Goal: Information Seeking & Learning: Check status

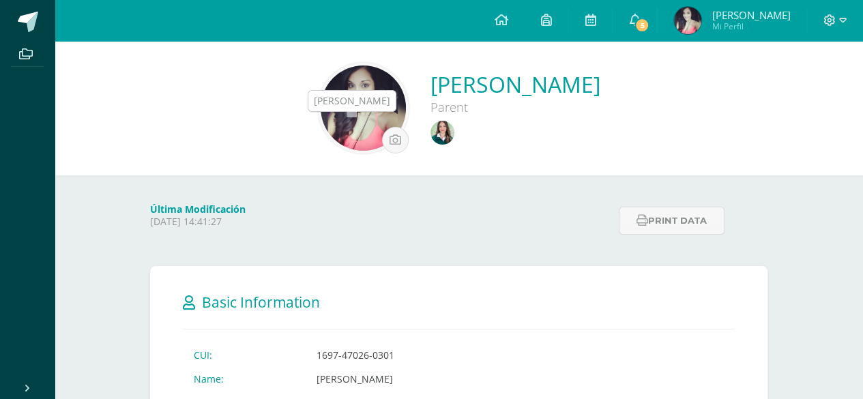
click at [431, 126] on img at bounding box center [443, 133] width 24 height 24
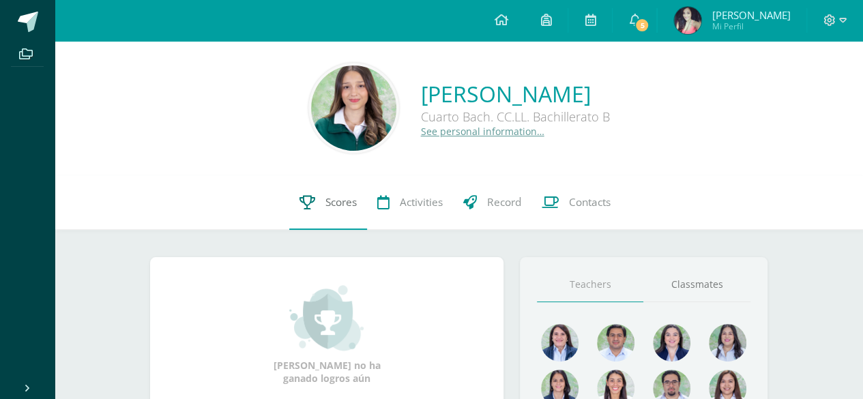
click at [306, 221] on link "Scores" at bounding box center [328, 202] width 78 height 55
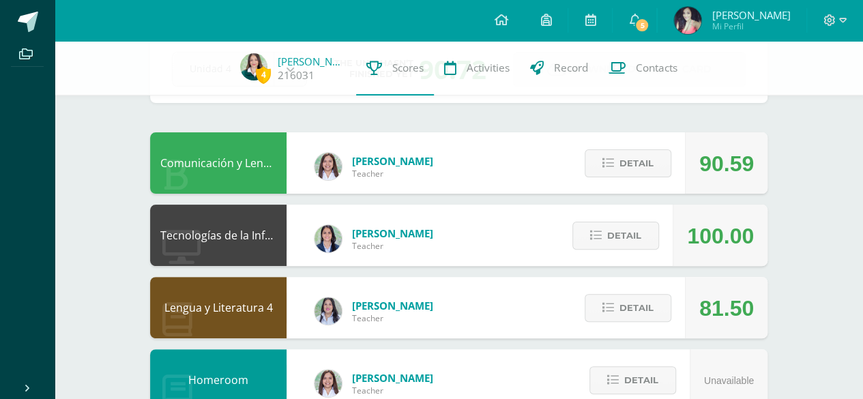
scroll to position [83, 0]
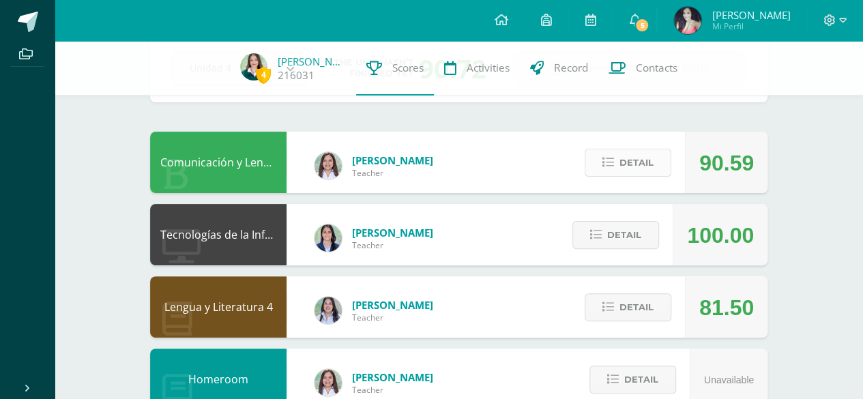
click at [604, 164] on icon at bounding box center [609, 163] width 12 height 12
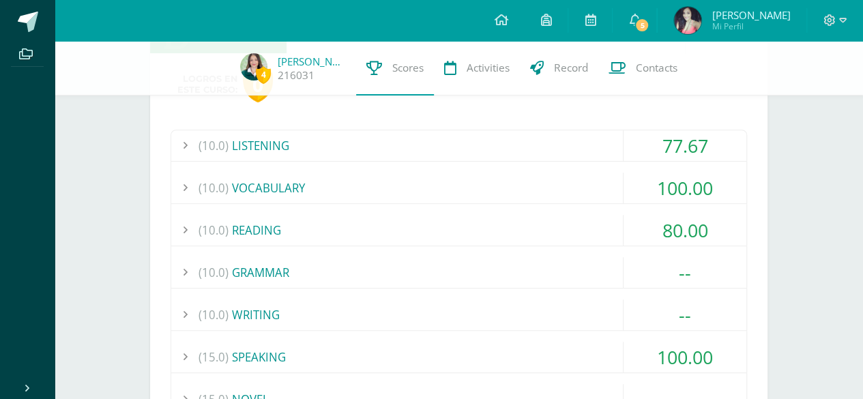
scroll to position [225, 0]
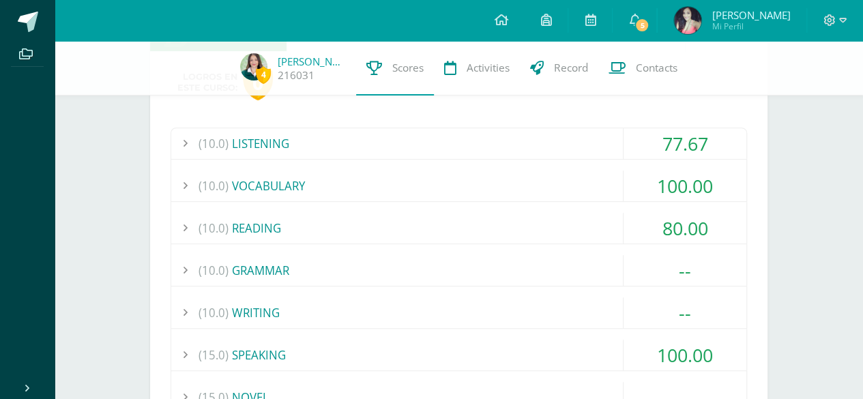
click at [565, 216] on div "(10.0) READING" at bounding box center [458, 228] width 575 height 31
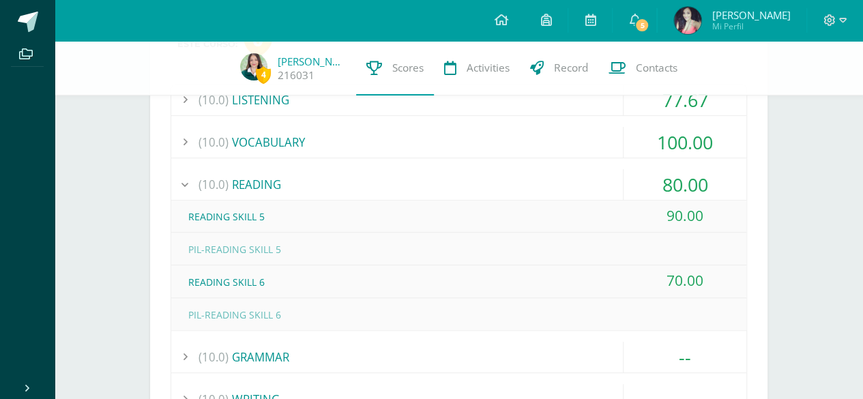
scroll to position [270, 0]
click at [535, 172] on div "(10.0) READING" at bounding box center [458, 183] width 575 height 31
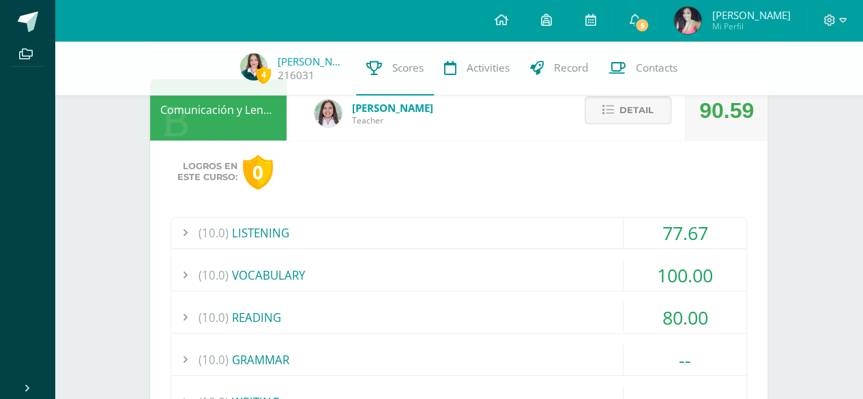
scroll to position [132, 0]
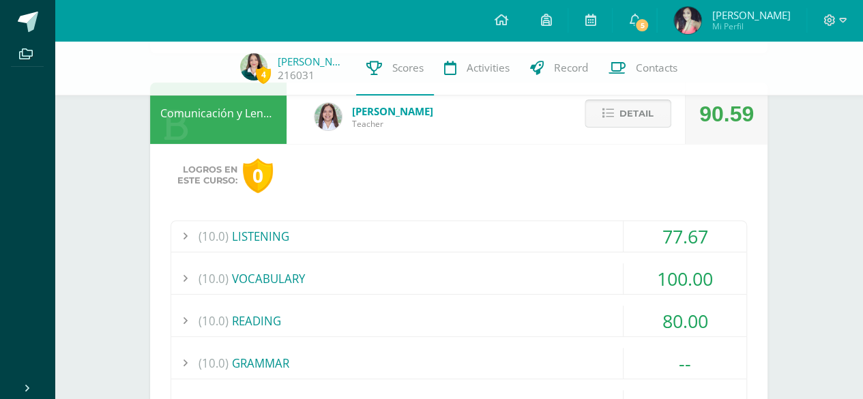
click at [637, 122] on span "Detail" at bounding box center [637, 113] width 34 height 25
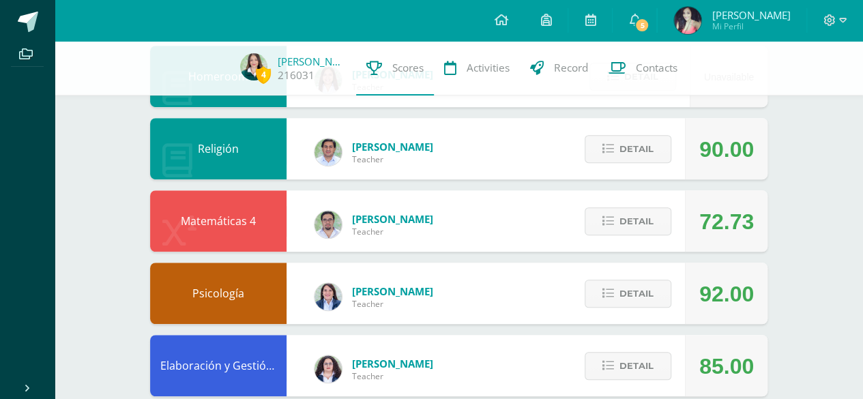
scroll to position [387, 0]
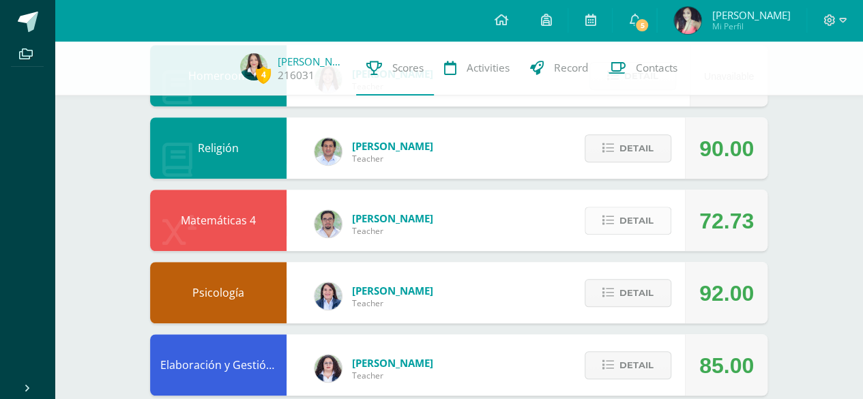
click at [642, 215] on span "Detail" at bounding box center [637, 220] width 34 height 25
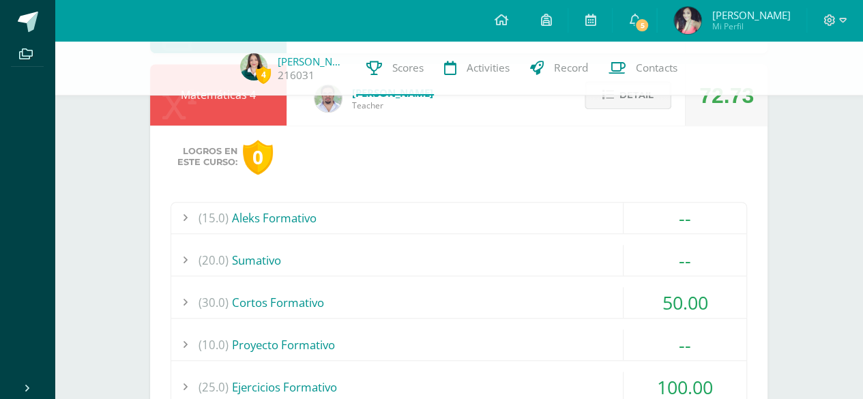
scroll to position [518, 0]
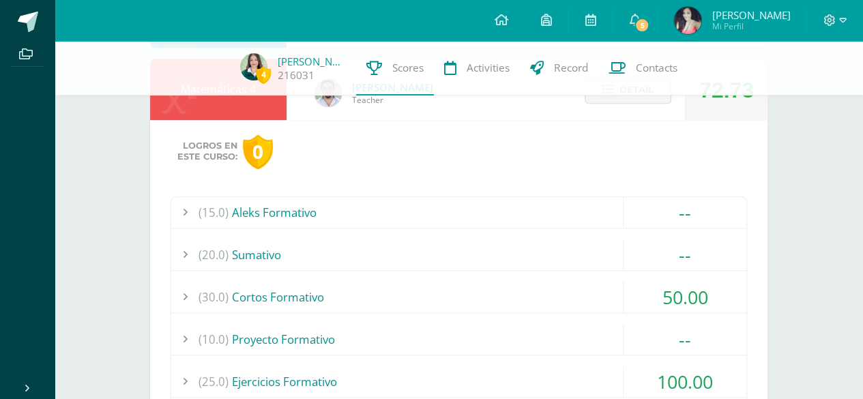
click at [532, 283] on div "(30.0) Cortos Formativo" at bounding box center [458, 297] width 575 height 31
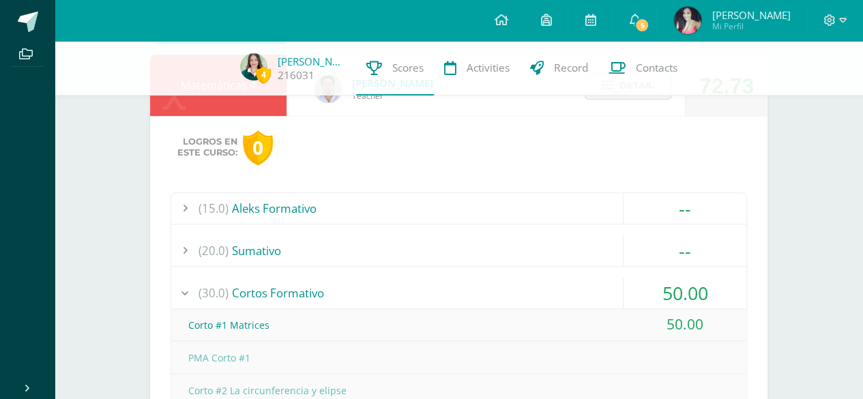
scroll to position [418, 0]
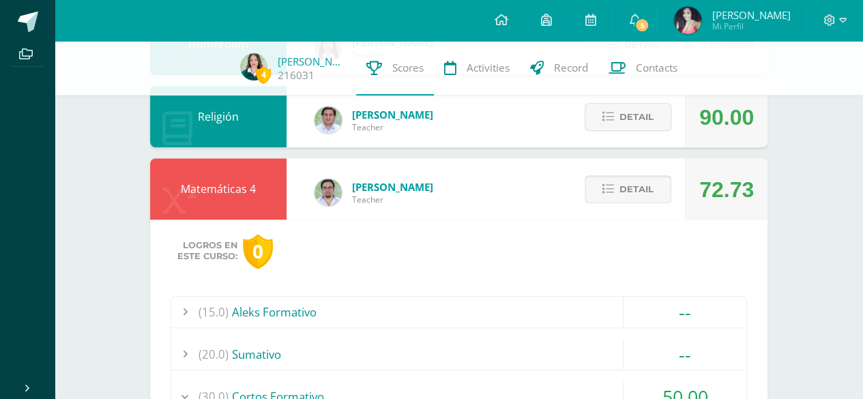
click at [634, 199] on span "Detail" at bounding box center [637, 189] width 34 height 25
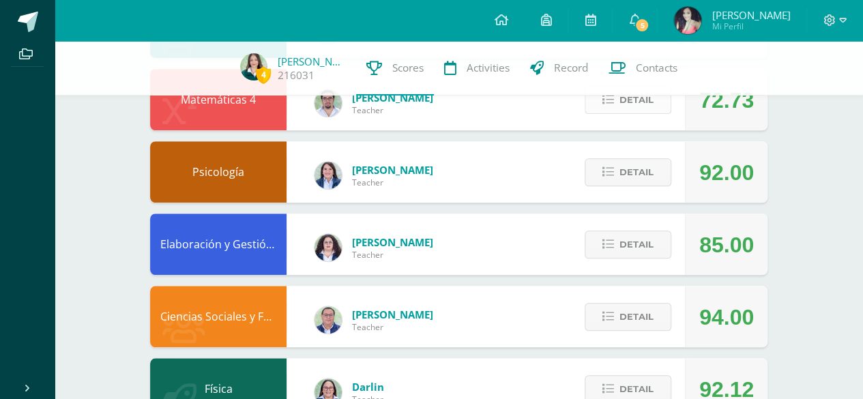
scroll to position [517, 0]
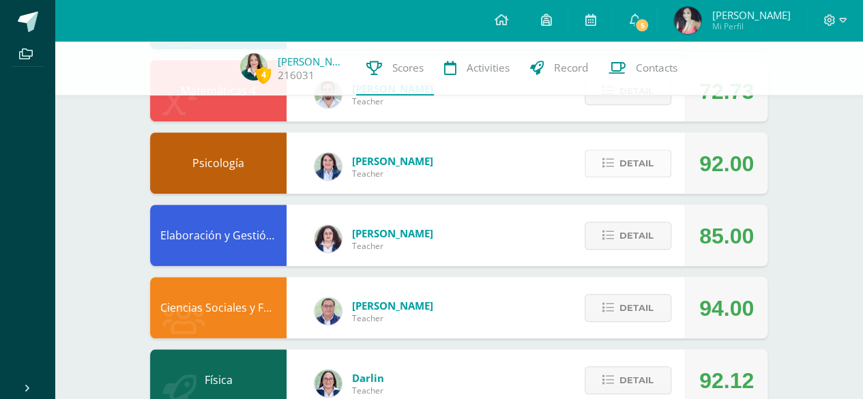
click at [637, 174] on span "Detail" at bounding box center [637, 163] width 34 height 25
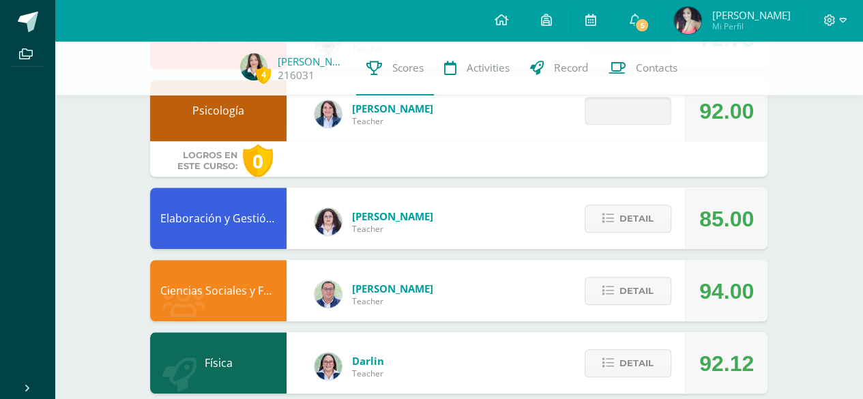
scroll to position [595, 0]
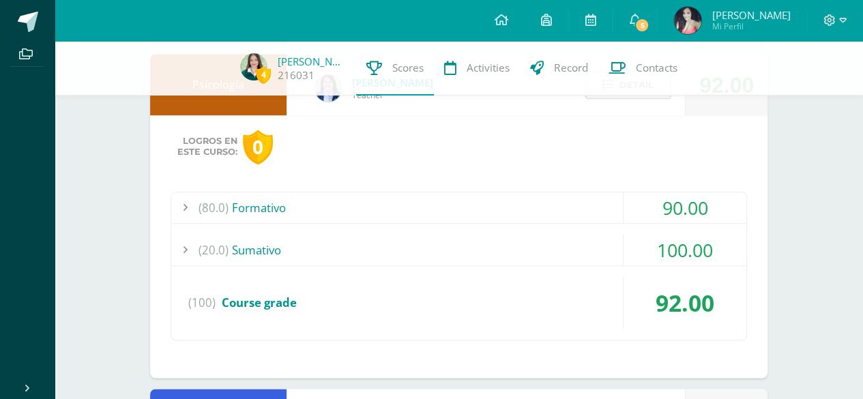
click at [539, 214] on div "(80.0) Formativo" at bounding box center [458, 207] width 575 height 31
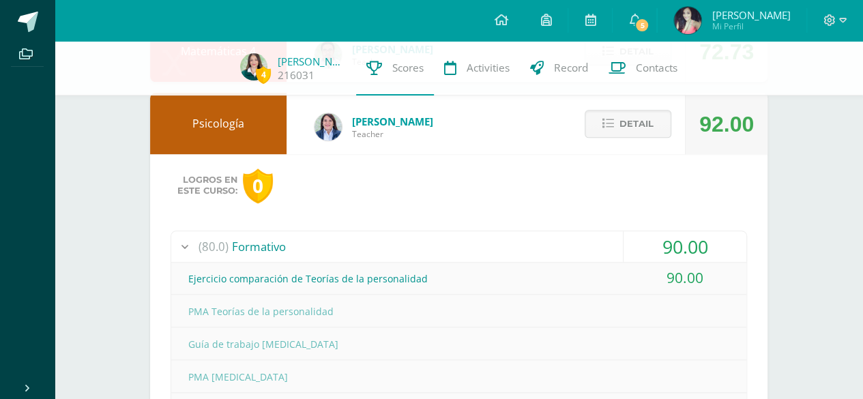
scroll to position [556, 0]
click at [616, 132] on button "Detail" at bounding box center [628, 125] width 87 height 28
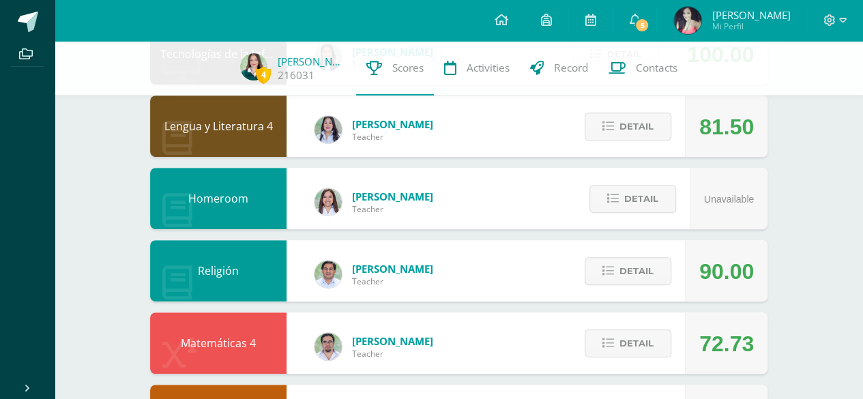
scroll to position [0, 0]
